Goal: Task Accomplishment & Management: Manage account settings

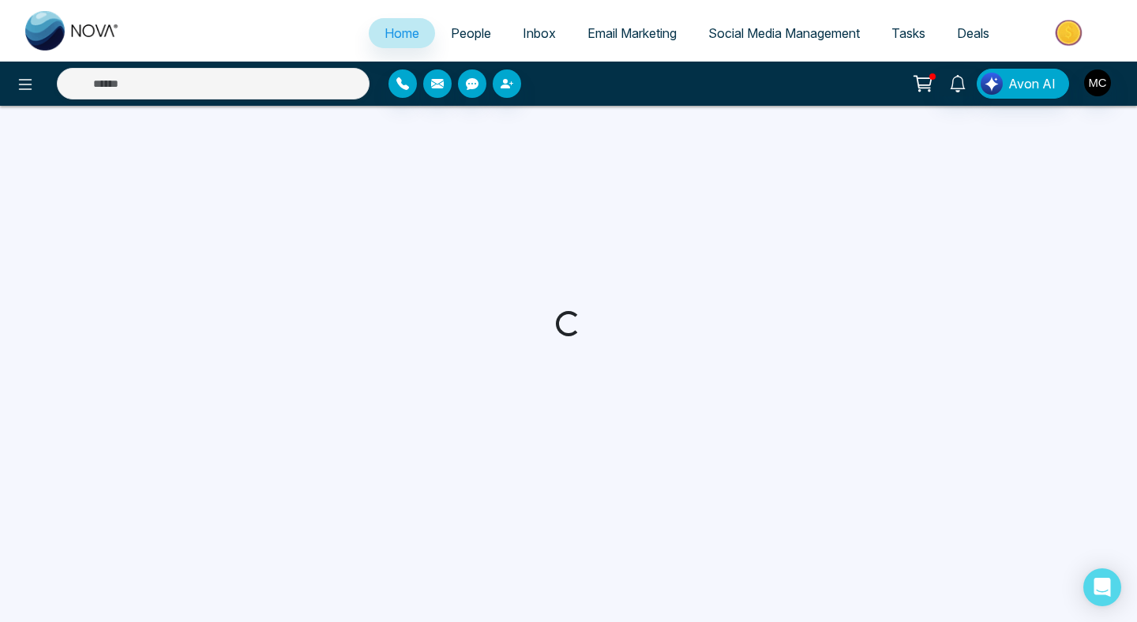
select select "*"
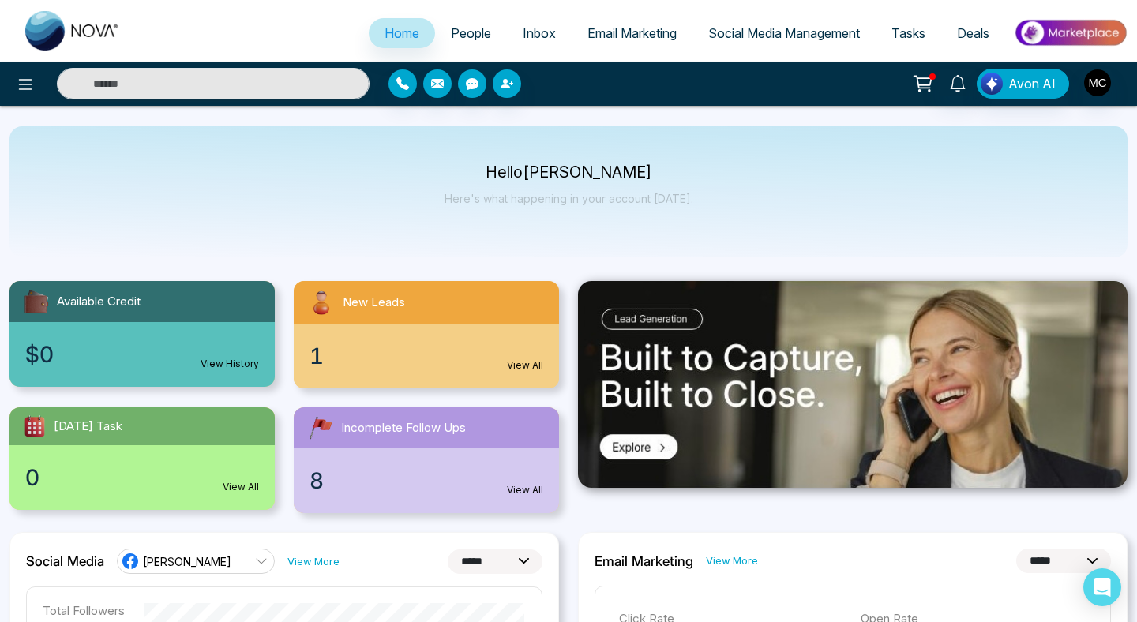
click at [448, 348] on div "1 View All" at bounding box center [426, 356] width 265 height 65
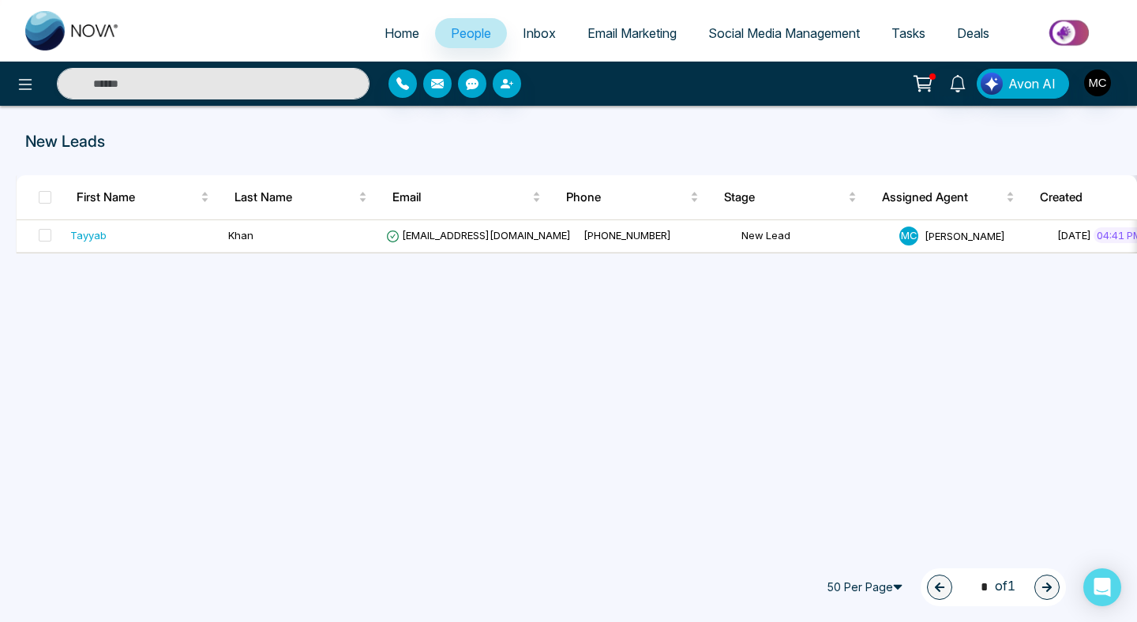
click at [397, 33] on span "Home" at bounding box center [402, 33] width 35 height 16
select select "*"
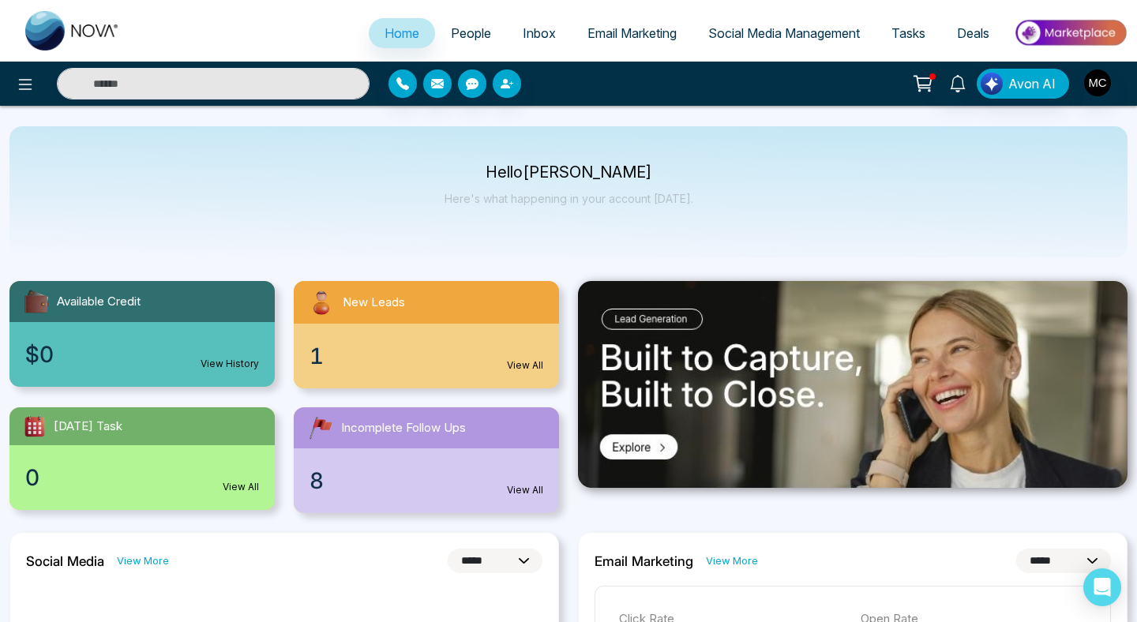
click at [462, 17] on ul "Home People Inbox Email Marketing Social Media Management Tasks Deals" at bounding box center [632, 34] width 992 height 43
click at [462, 30] on span "People" at bounding box center [471, 33] width 40 height 16
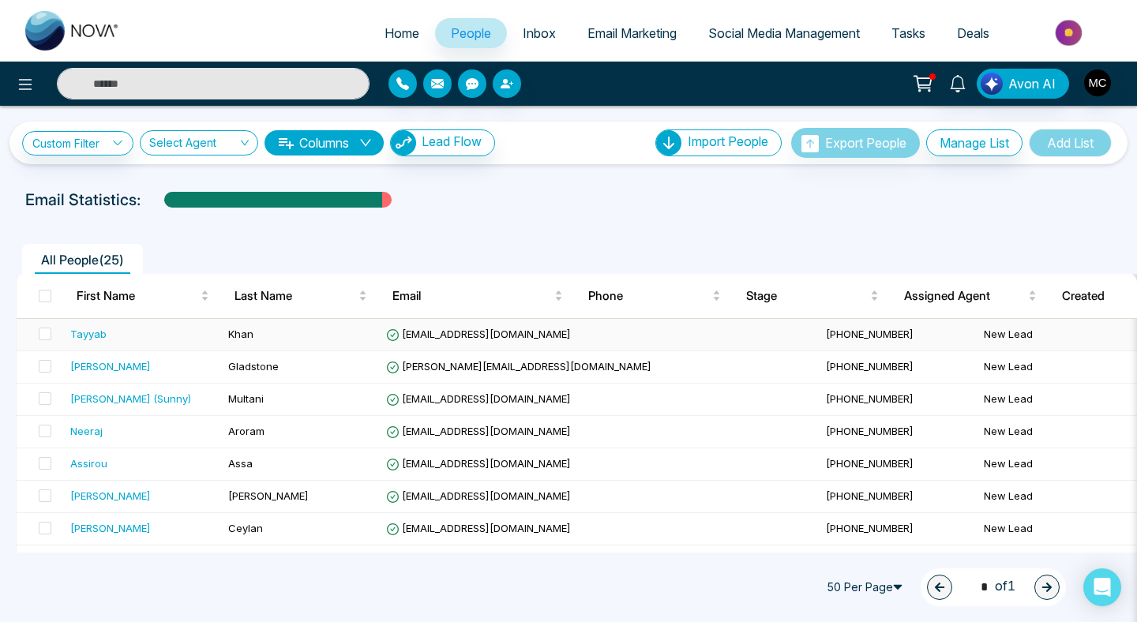
click at [93, 336] on div "Tayyab" at bounding box center [88, 334] width 36 height 16
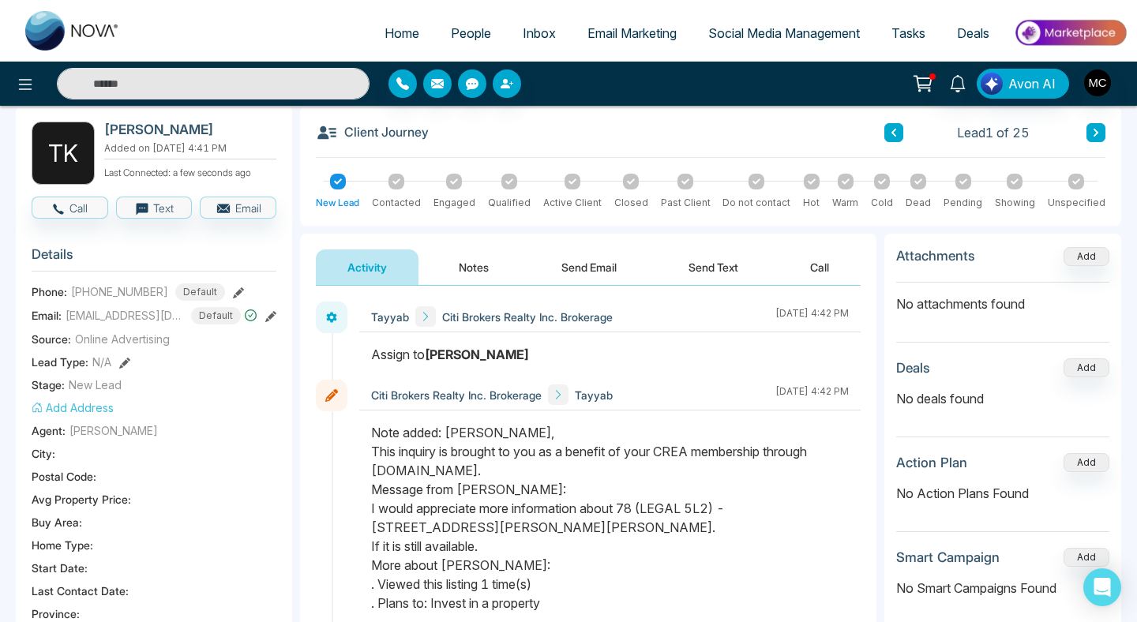
scroll to position [176, 0]
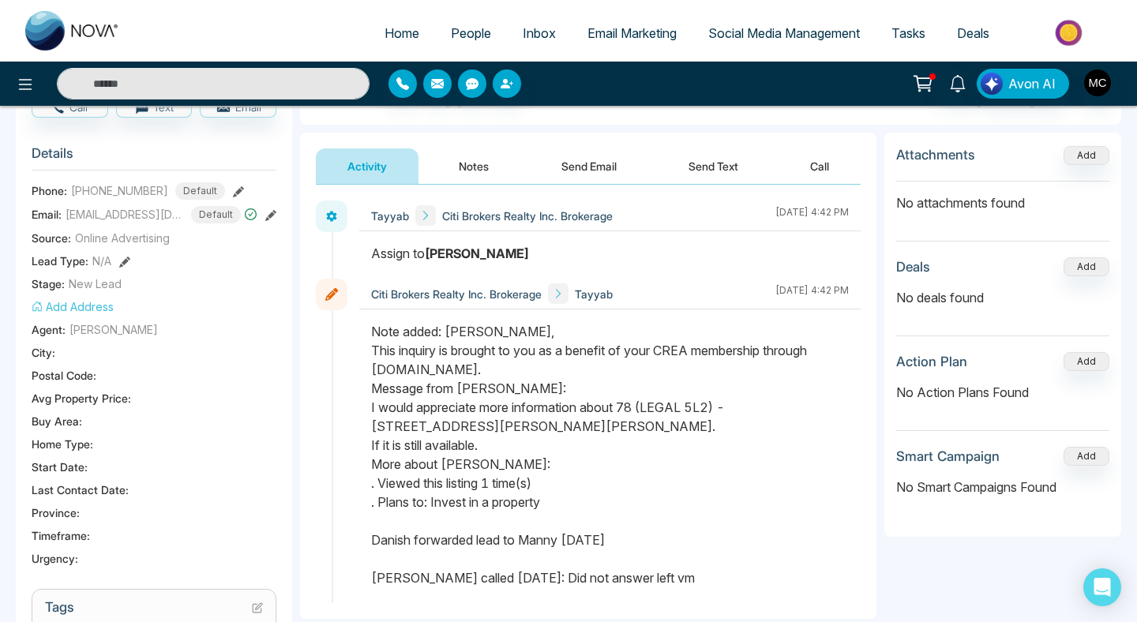
click at [472, 166] on button "Notes" at bounding box center [473, 166] width 93 height 36
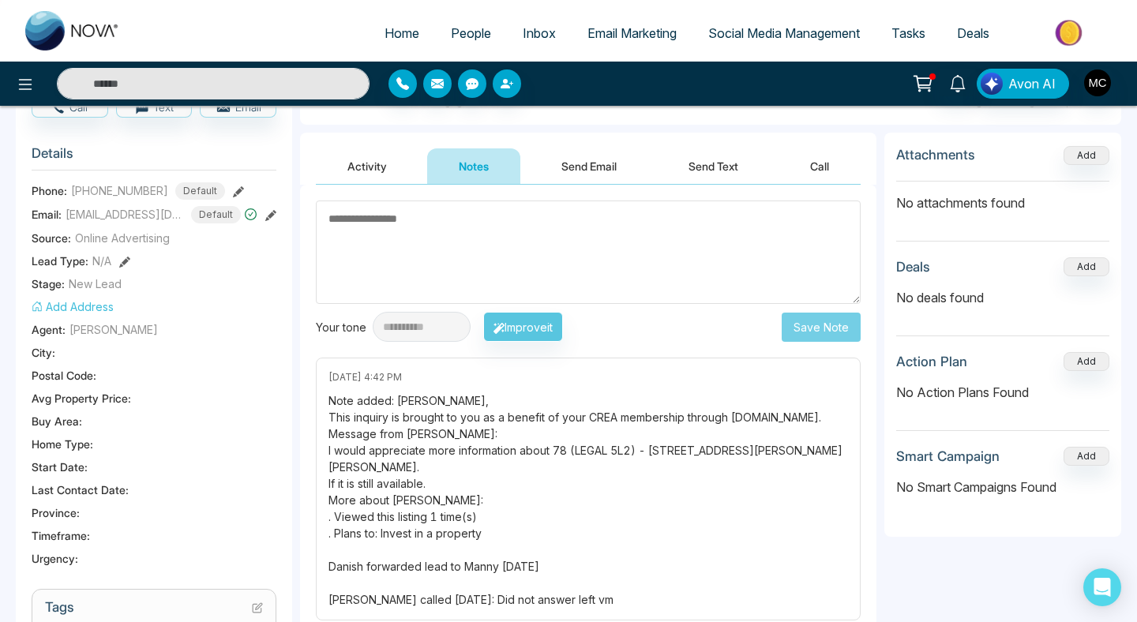
click at [374, 162] on button "Activity" at bounding box center [367, 166] width 103 height 36
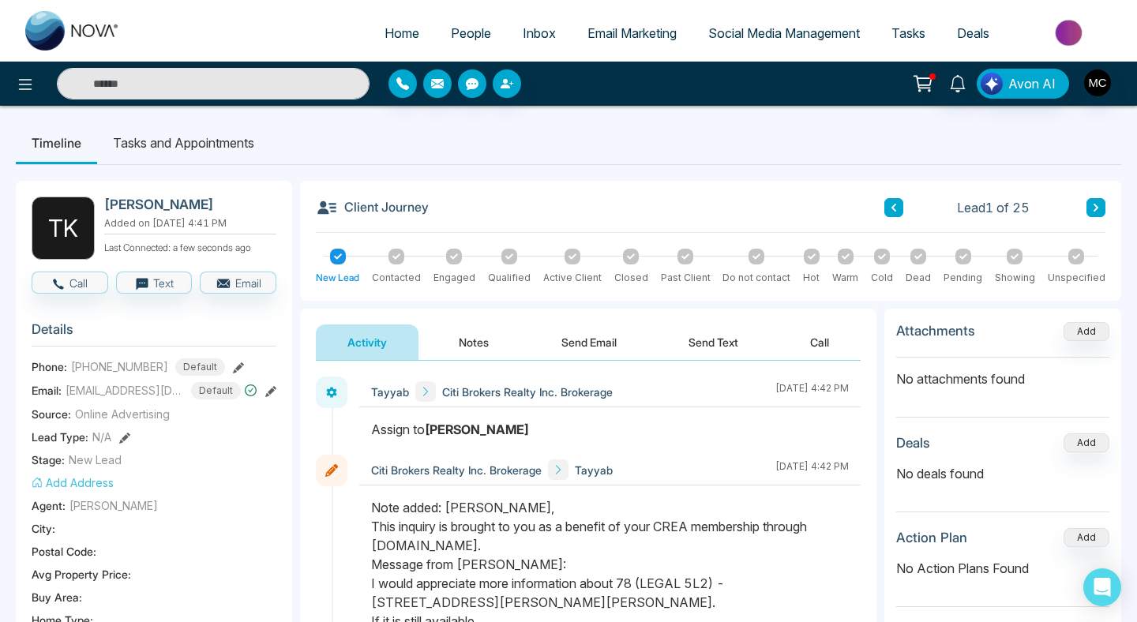
click at [469, 341] on button "Notes" at bounding box center [473, 343] width 93 height 36
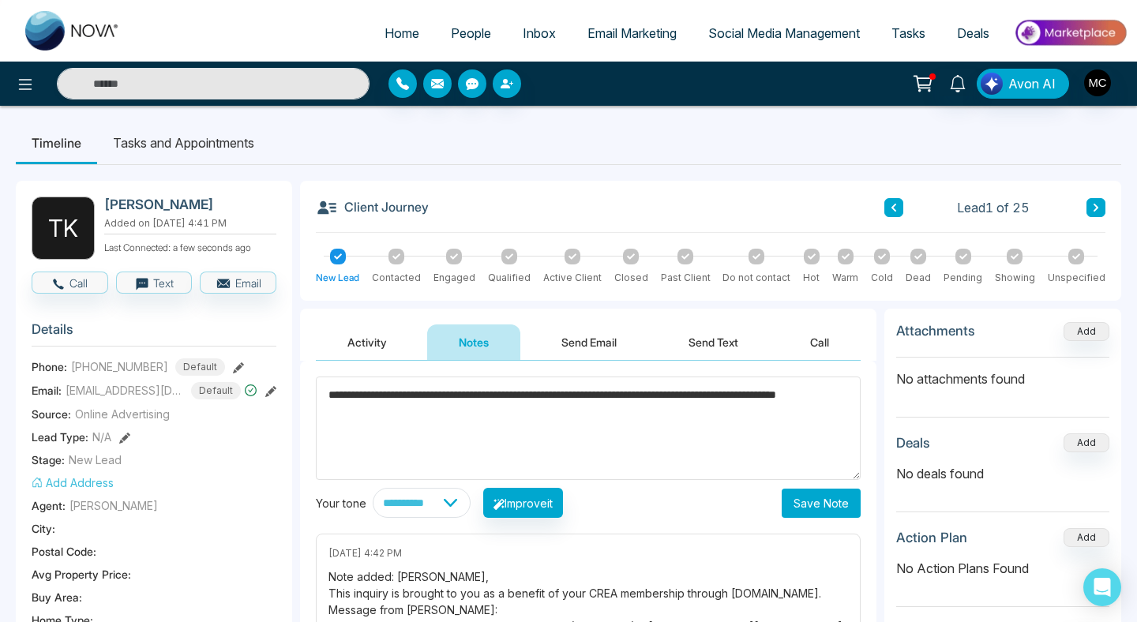
drag, startPoint x: 720, startPoint y: 453, endPoint x: 672, endPoint y: 391, distance: 78.8
click at [672, 391] on textarea "**********" at bounding box center [588, 428] width 545 height 103
type textarea "**********"
click at [812, 501] on button "Save Note" at bounding box center [821, 503] width 79 height 29
